Goal: Find specific page/section: Find specific page/section

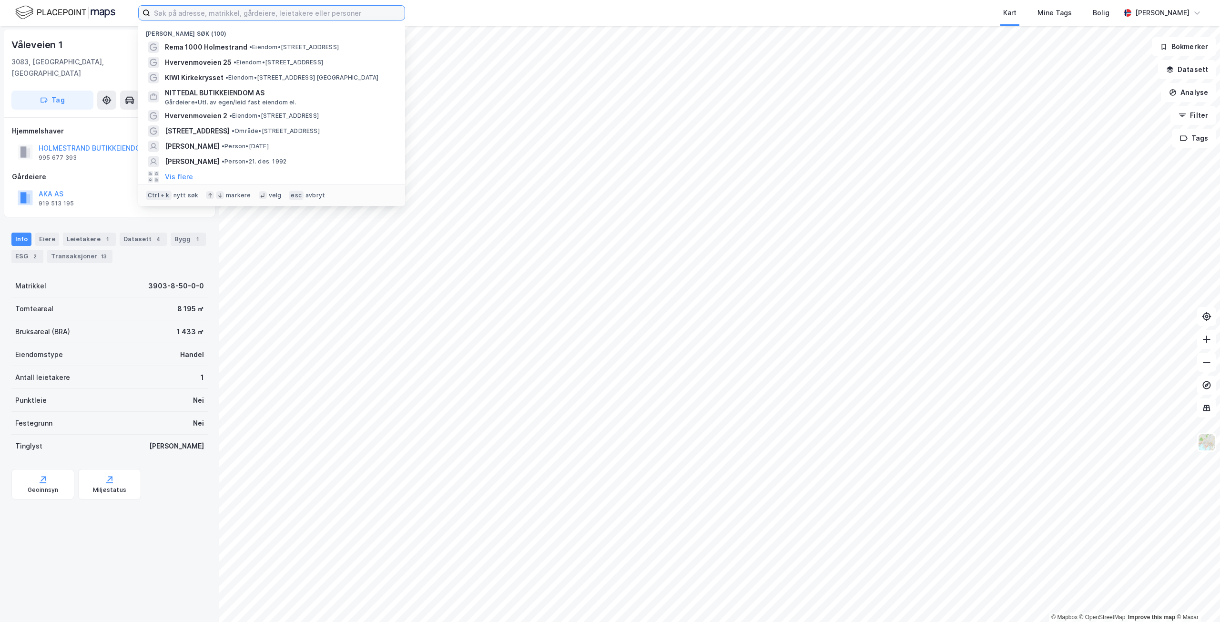
click at [181, 12] on input at bounding box center [277, 13] width 254 height 14
click at [201, 60] on span "Hvervenmoveien 25" at bounding box center [198, 62] width 67 height 11
